Goal: Task Accomplishment & Management: Manage account settings

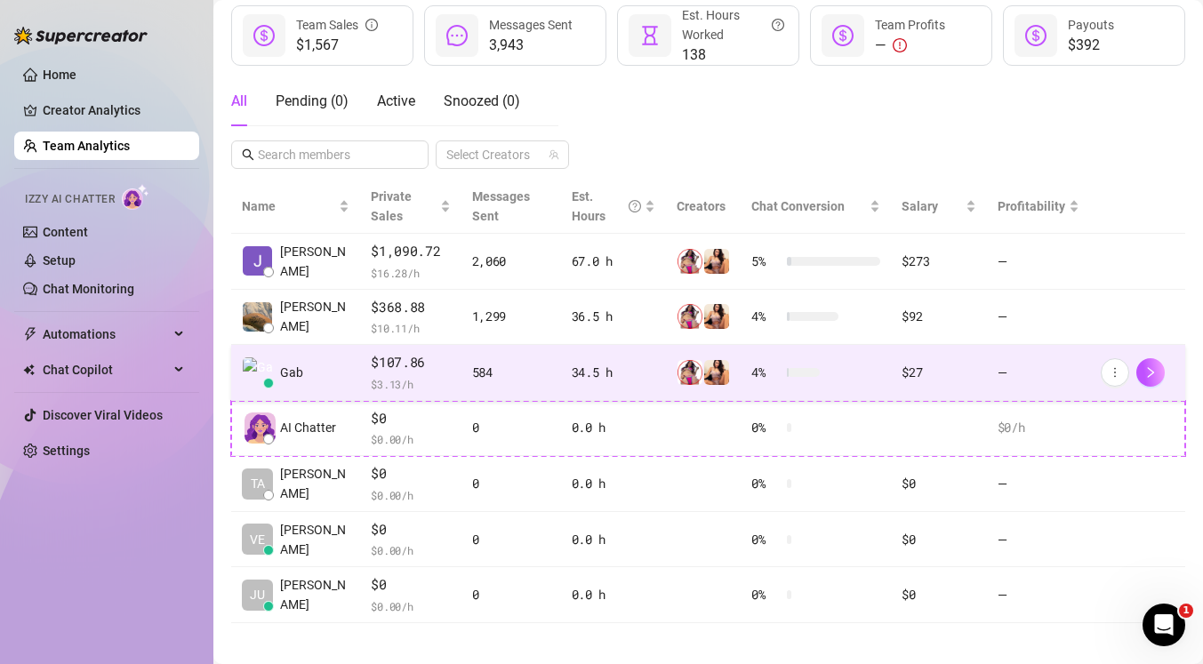
scroll to position [257, 0]
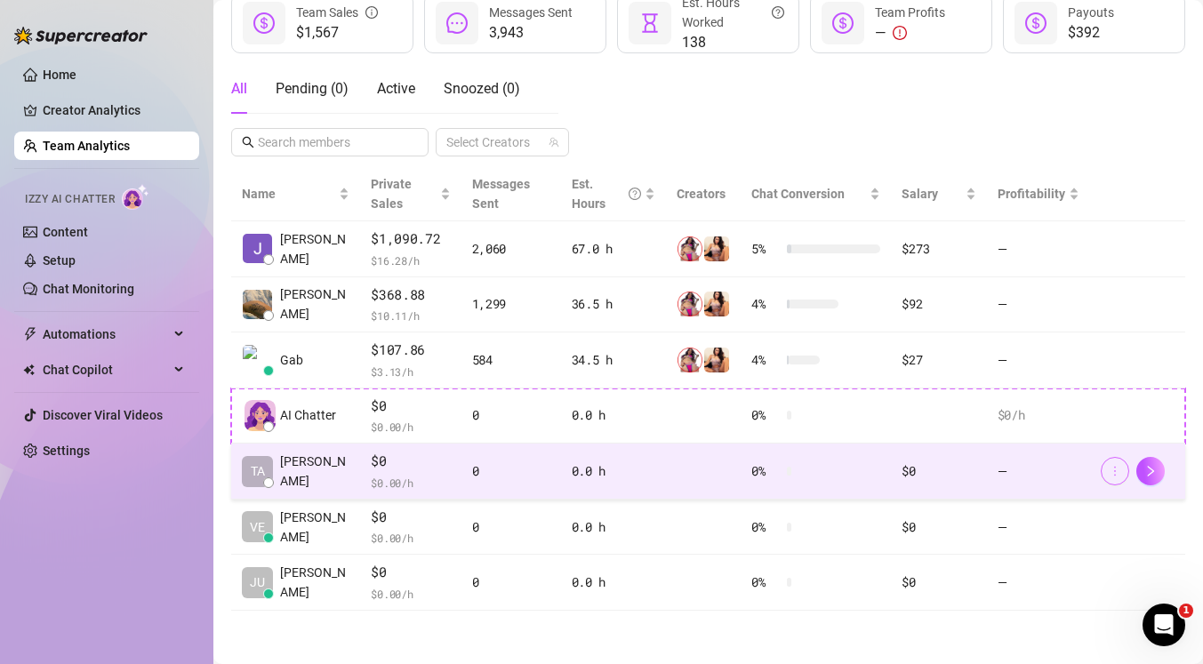
click at [1113, 478] on button "button" at bounding box center [1115, 471] width 28 height 28
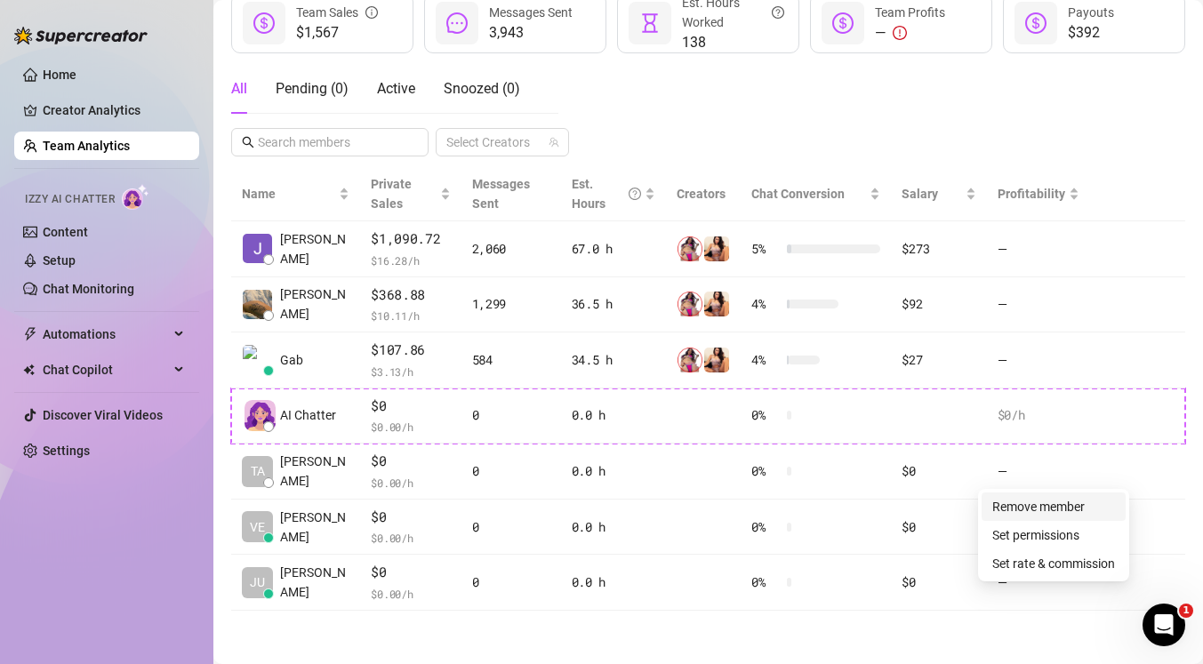
click at [1085, 503] on link "Remove member" at bounding box center [1038, 507] width 92 height 14
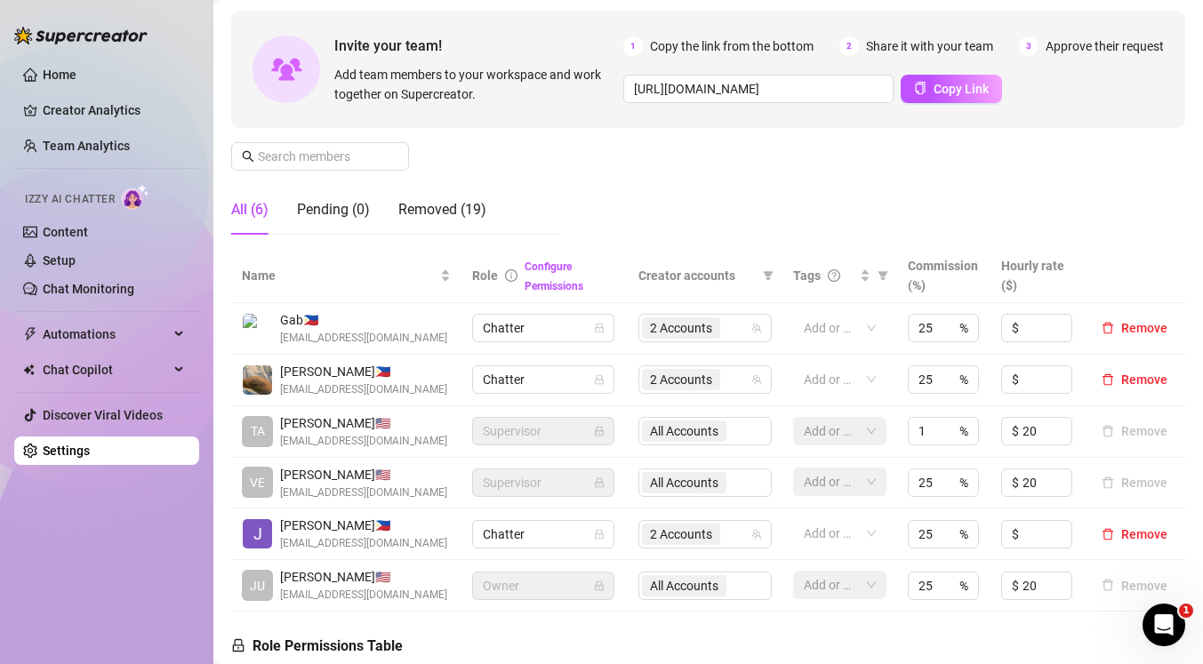
scroll to position [150, 0]
click at [445, 208] on div "Removed (19)" at bounding box center [442, 208] width 88 height 21
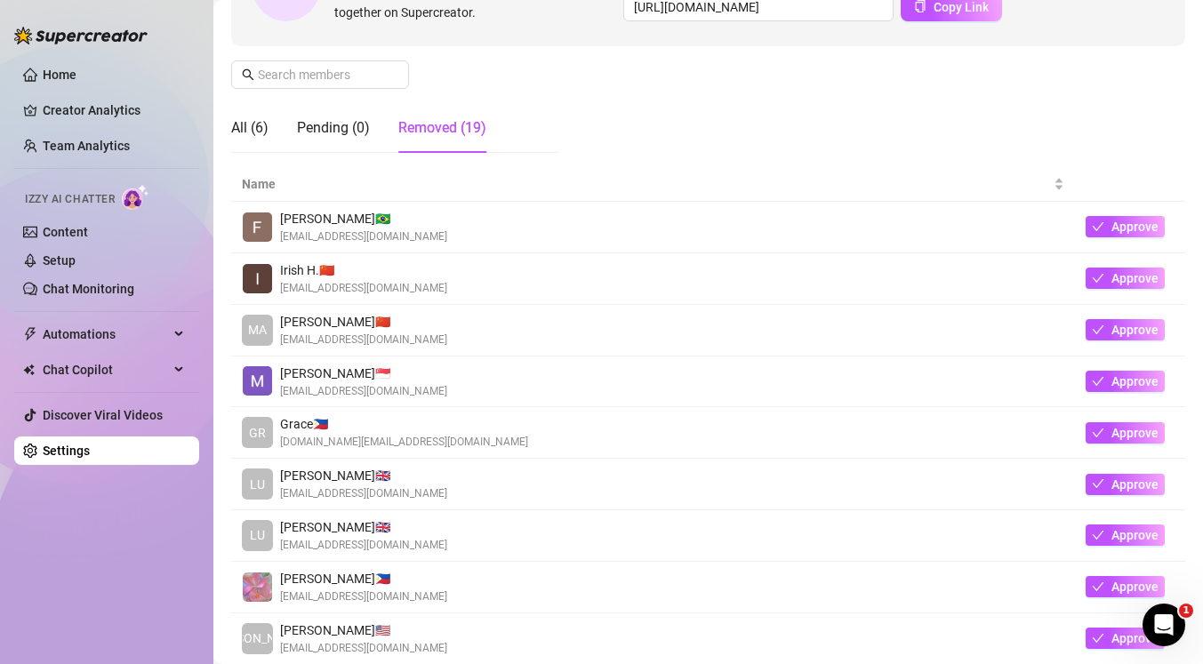
scroll to position [226, 0]
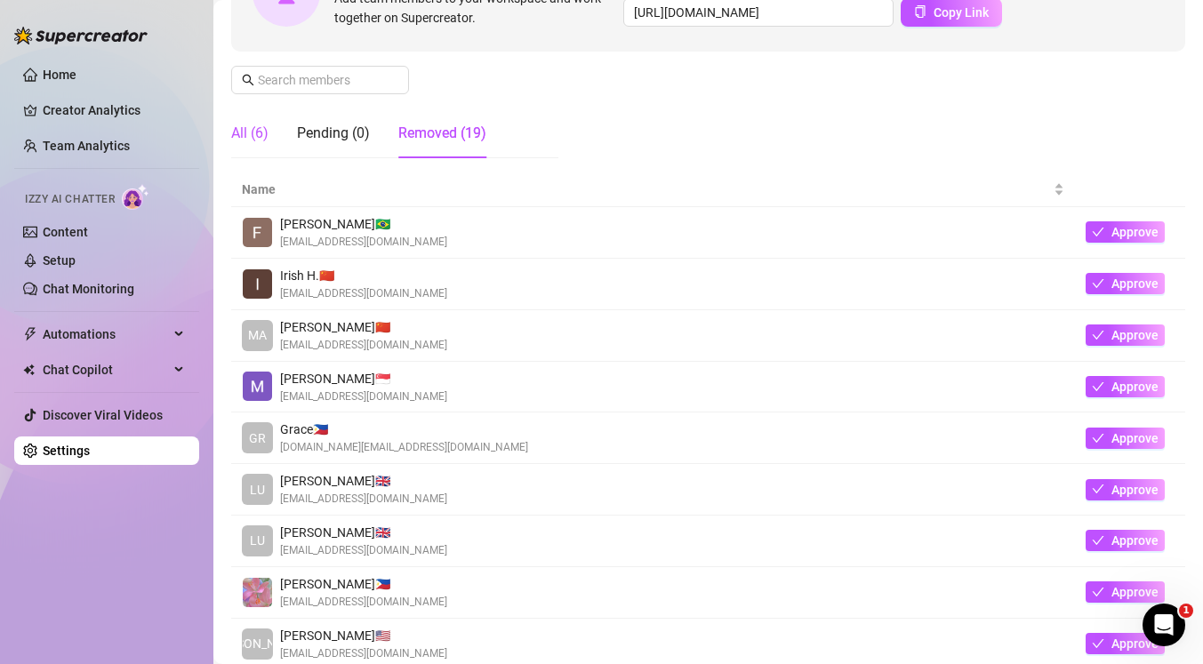
click at [247, 142] on div "All (6)" at bounding box center [249, 133] width 37 height 21
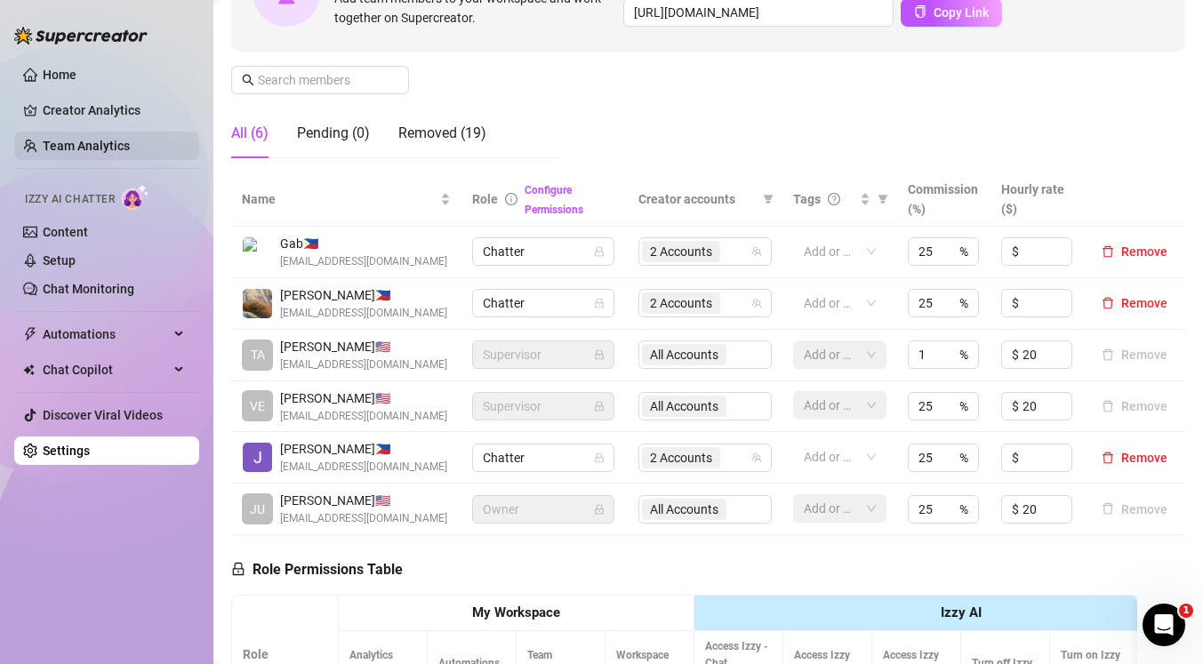
click at [117, 145] on link "Team Analytics" at bounding box center [86, 146] width 87 height 14
